Goal: Information Seeking & Learning: Learn about a topic

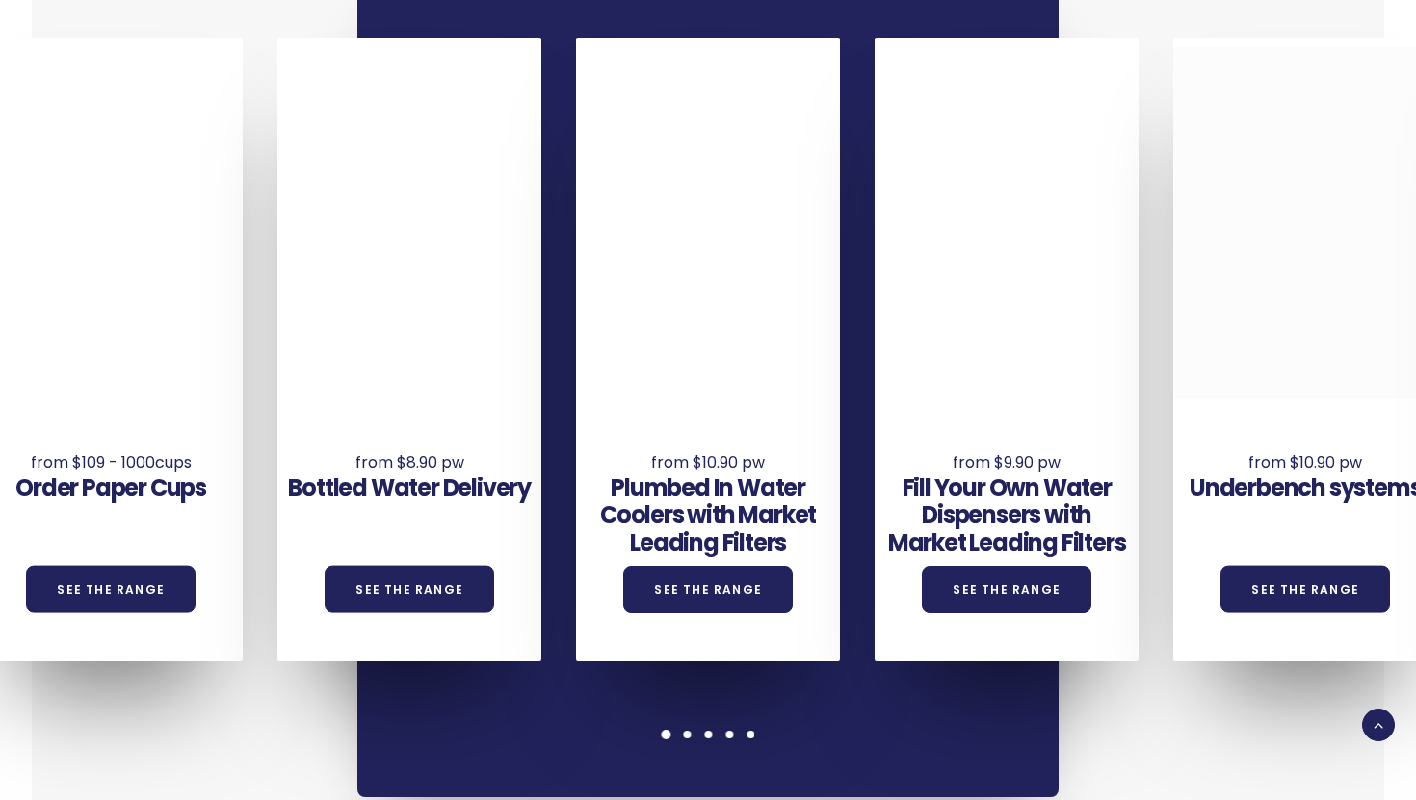
scroll to position [1257, 0]
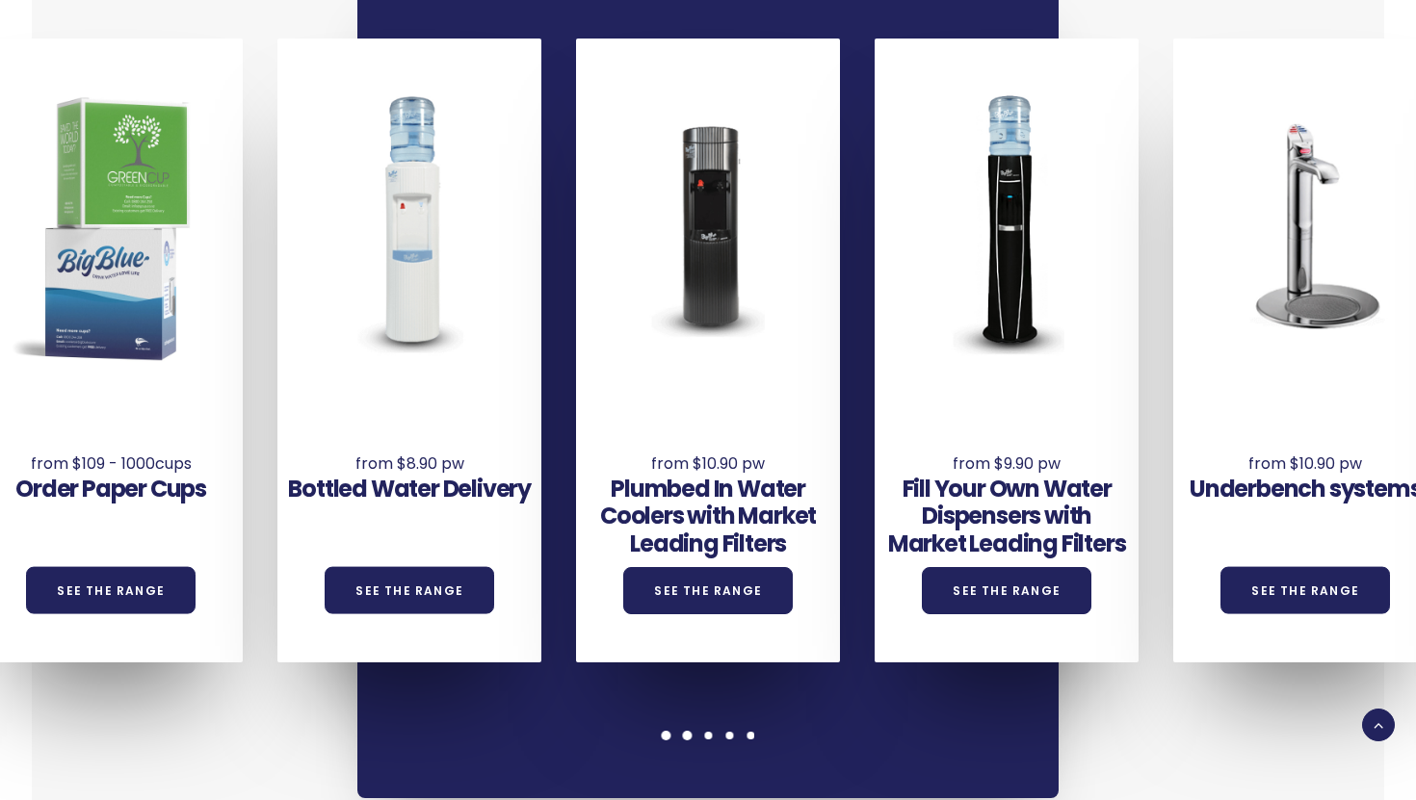
click at [685, 731] on span at bounding box center [687, 736] width 10 height 10
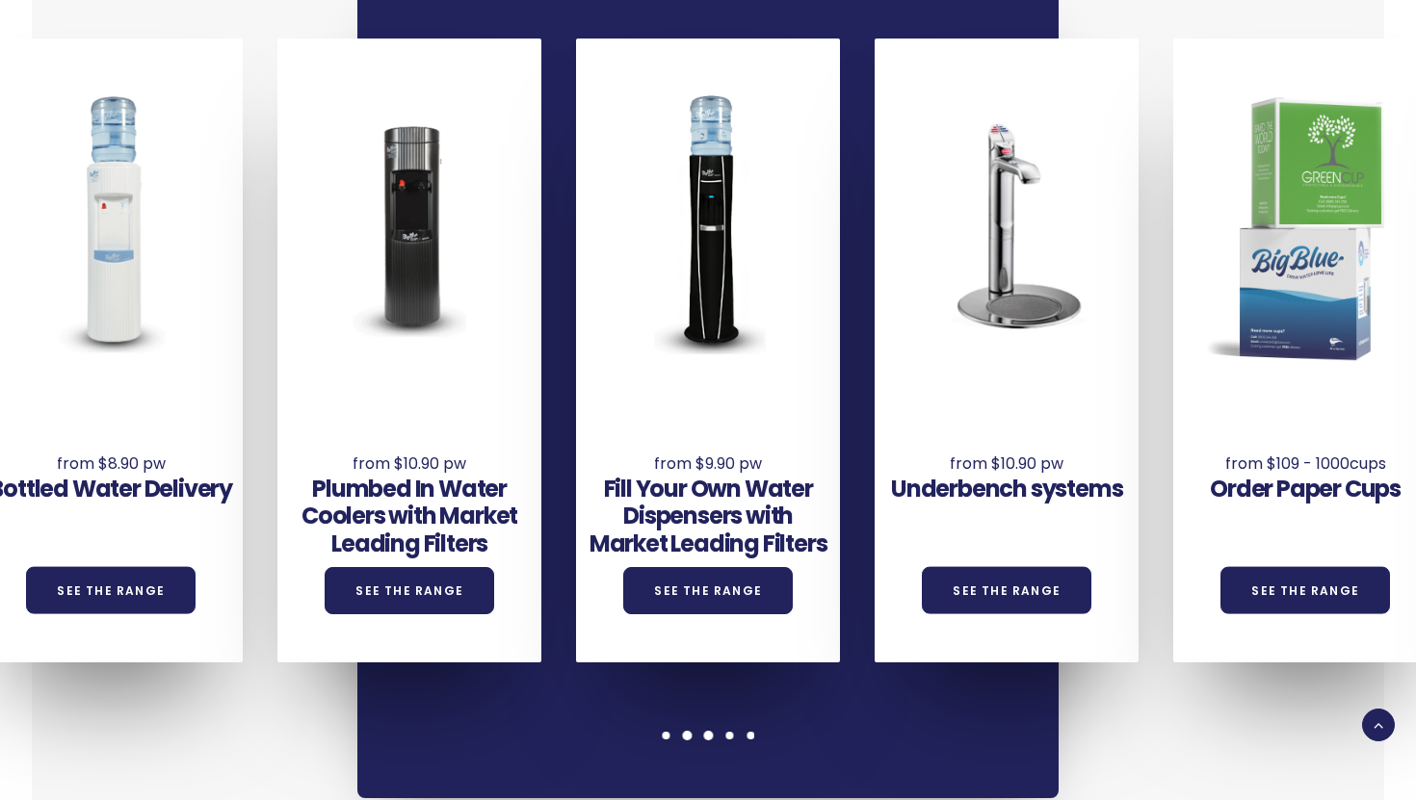
click at [708, 732] on span at bounding box center [708, 736] width 10 height 10
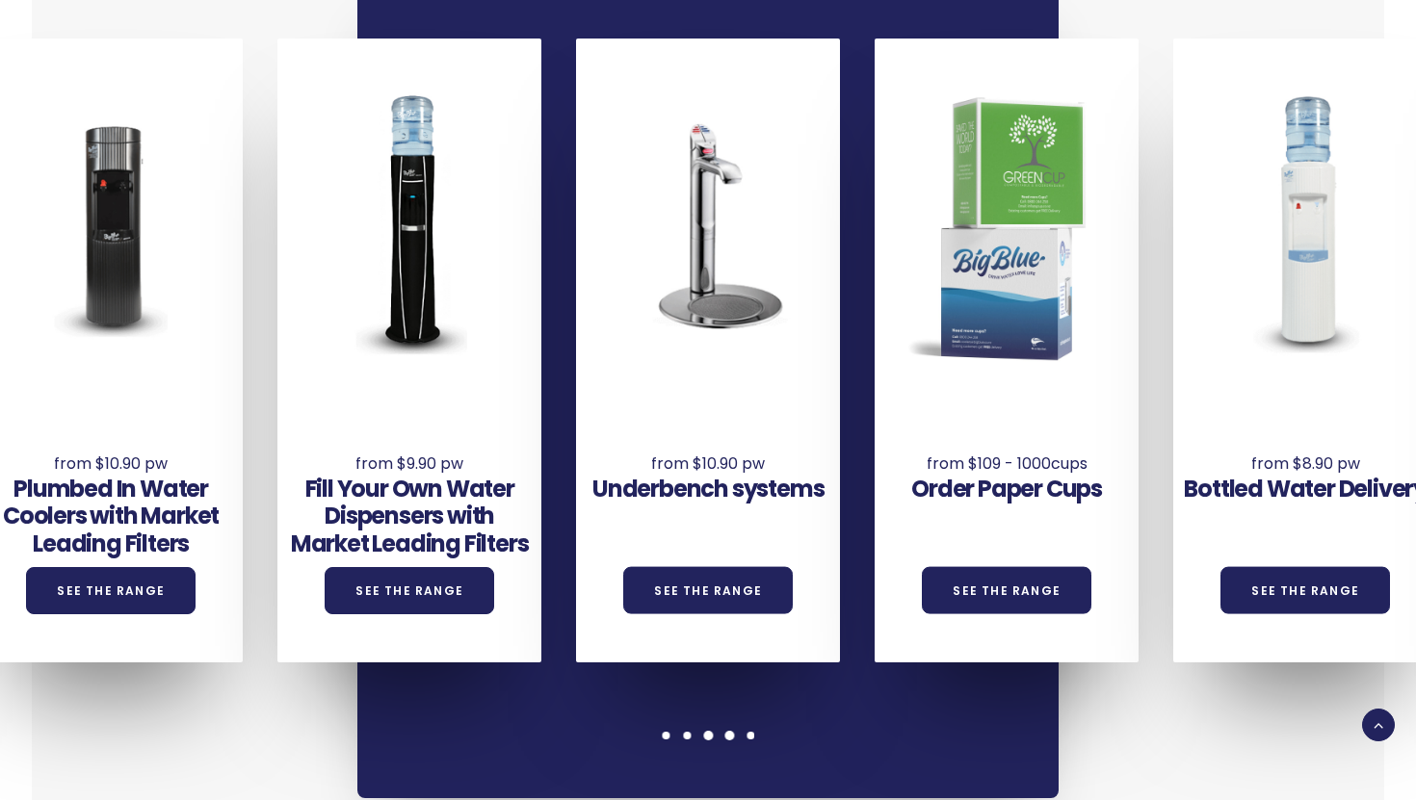
click at [730, 732] on span at bounding box center [729, 736] width 10 height 10
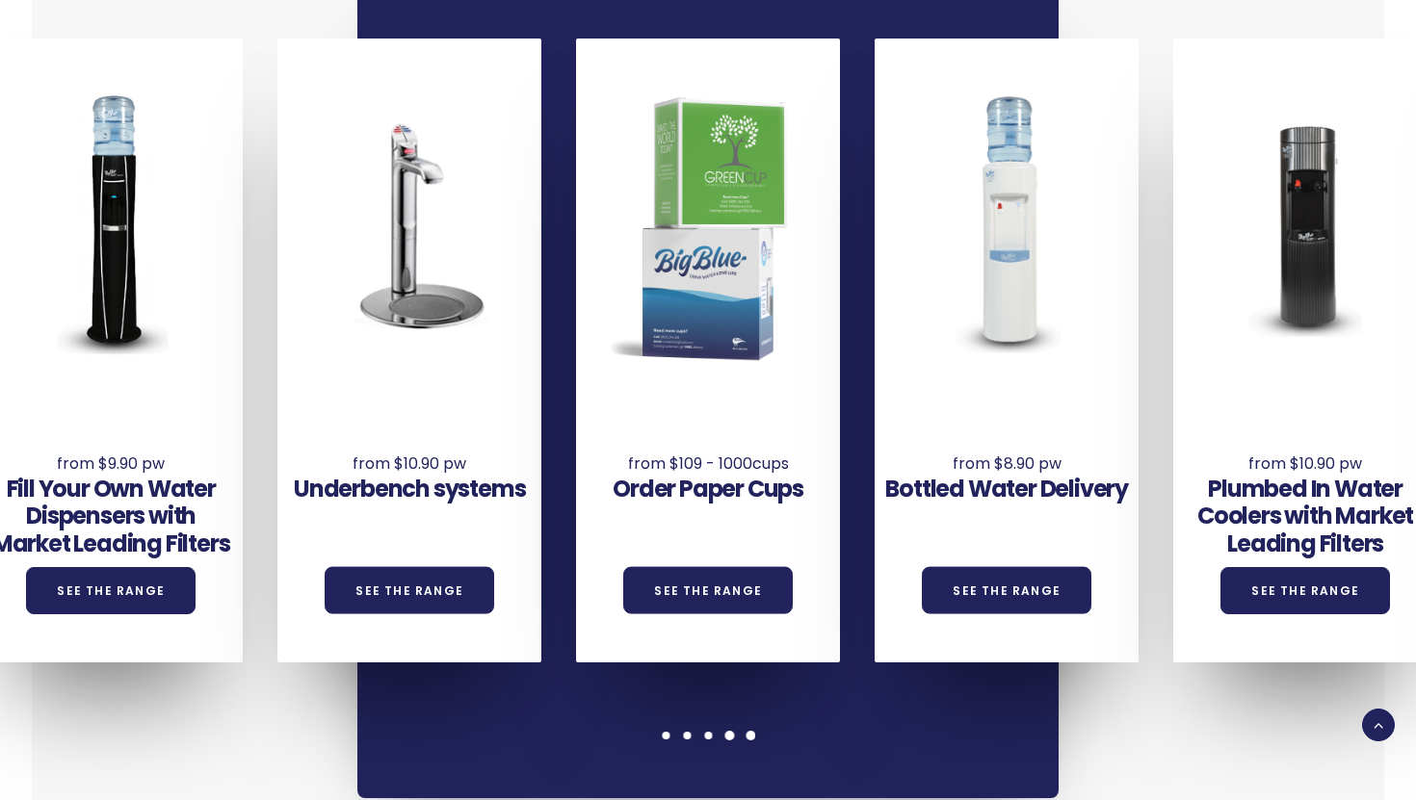
click at [743, 733] on div at bounding box center [750, 736] width 21 height 10
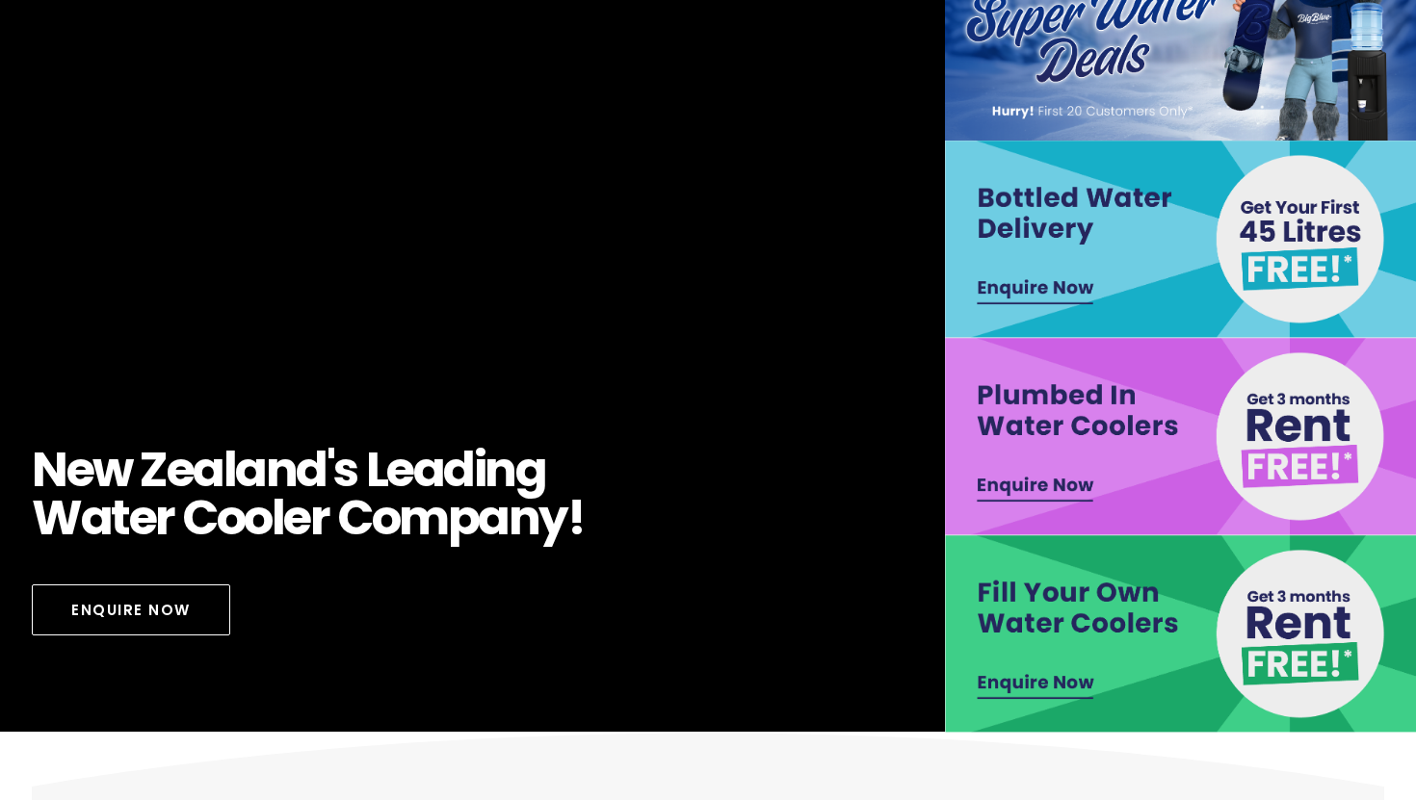
scroll to position [0, 0]
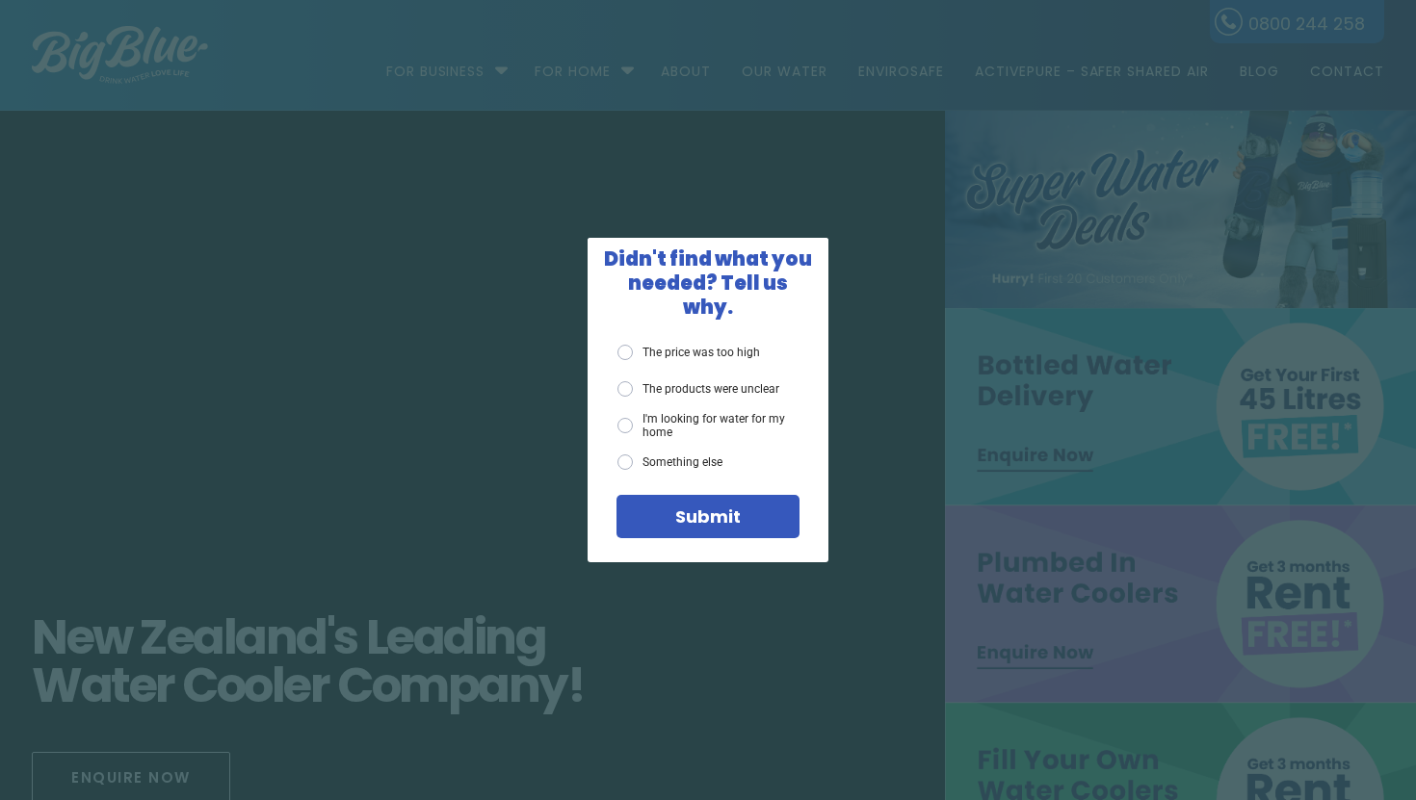
click at [770, 77] on div "X Didn't find what you needed? Tell us why. The price was too high The products…" at bounding box center [708, 400] width 1416 height 800
click at [725, 505] on span "Submit" at bounding box center [707, 517] width 65 height 24
click at [797, 71] on div "X Didn't find what you needed? Tell us why. The price was too high The products…" at bounding box center [708, 400] width 1416 height 800
click at [799, 263] on div "X" at bounding box center [811, 256] width 37 height 37
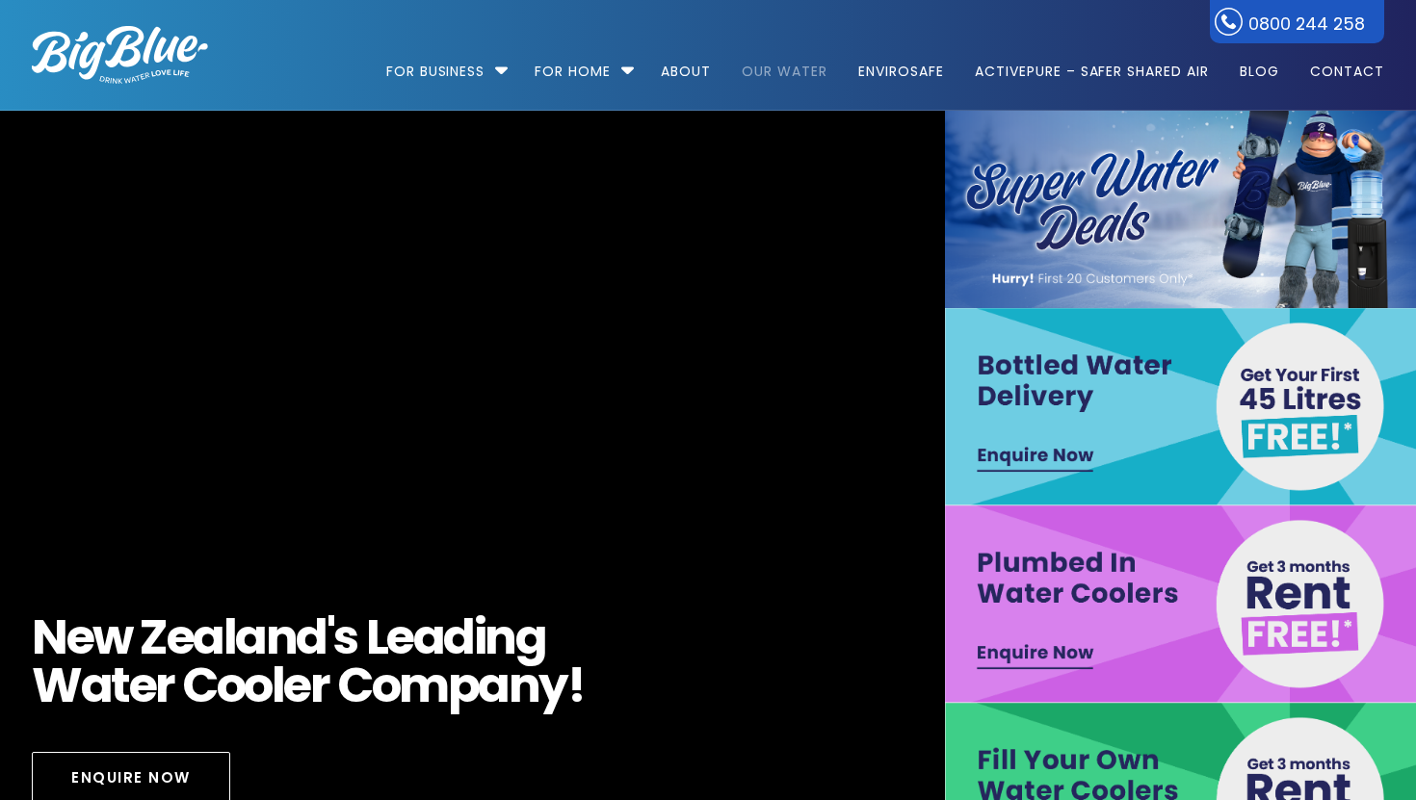
click at [794, 66] on link "Our Water" at bounding box center [784, 62] width 113 height 124
